Goal: Check status: Check status

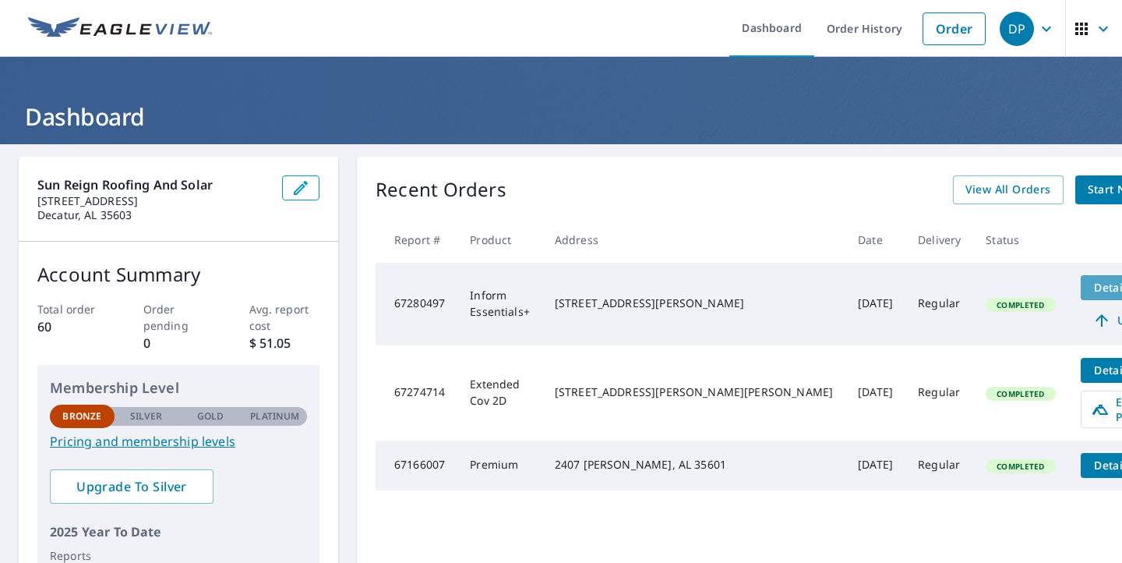
click at [1090, 284] on span "Details" at bounding box center [1113, 287] width 47 height 15
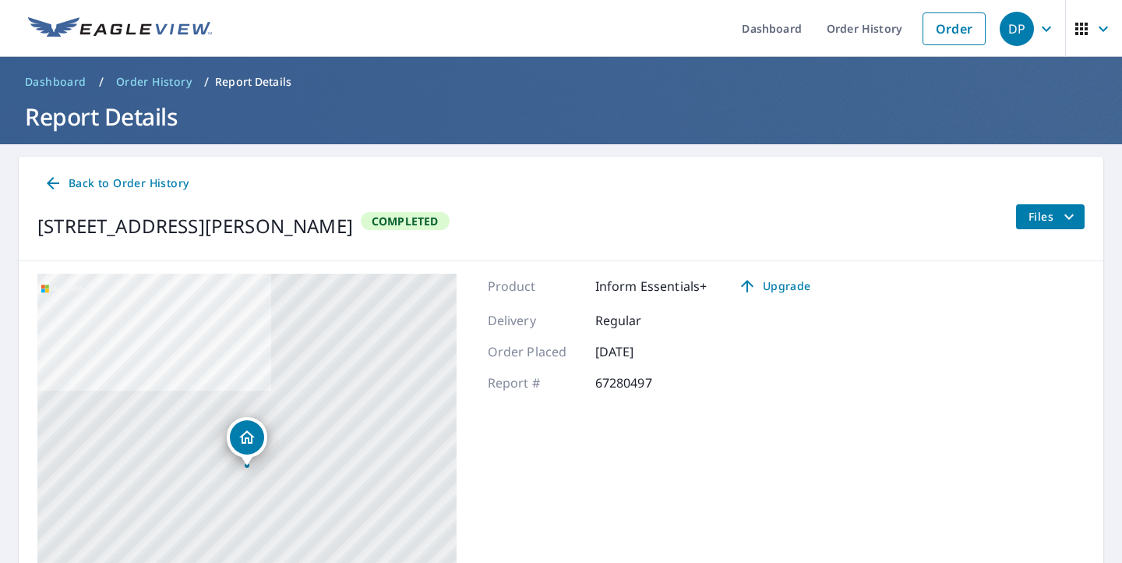
click at [883, 316] on div "[STREET_ADDRESS][GEOGRAPHIC_DATA][PERSON_NAME] A standard road map Aerial A det…" at bounding box center [561, 468] width 1085 height 415
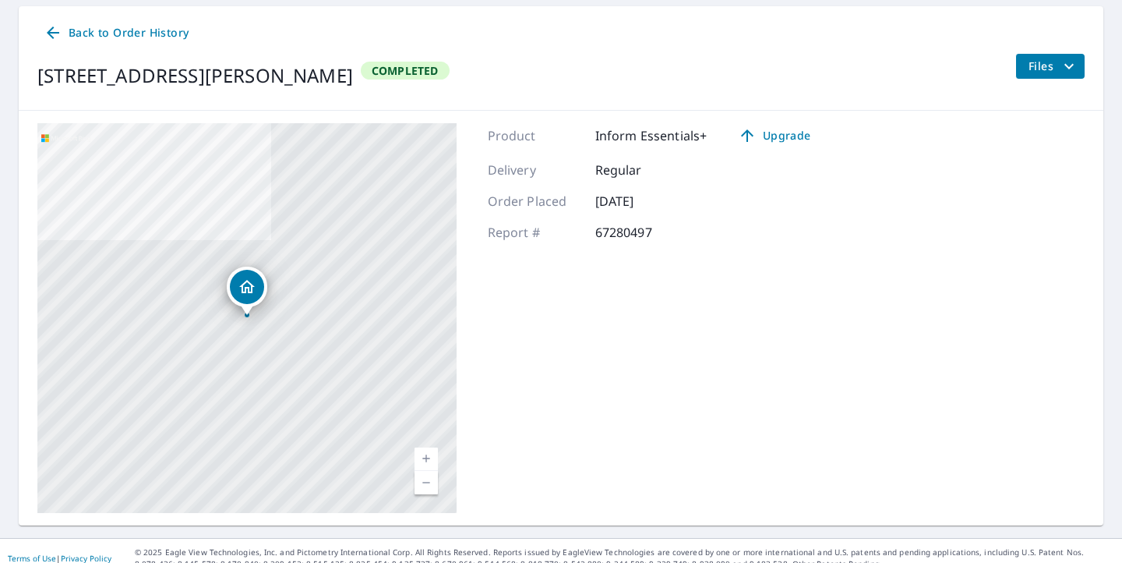
scroll to position [165, 0]
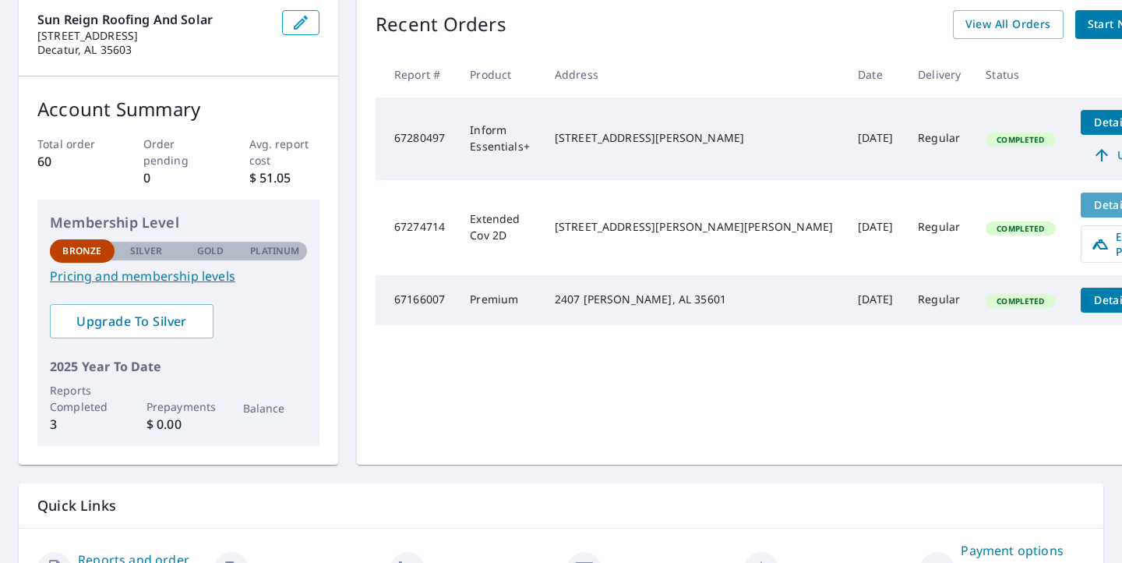
click at [1090, 209] on span "Details" at bounding box center [1113, 204] width 47 height 15
click at [1090, 200] on span "Details" at bounding box center [1113, 204] width 47 height 15
